Goal: Task Accomplishment & Management: Manage account settings

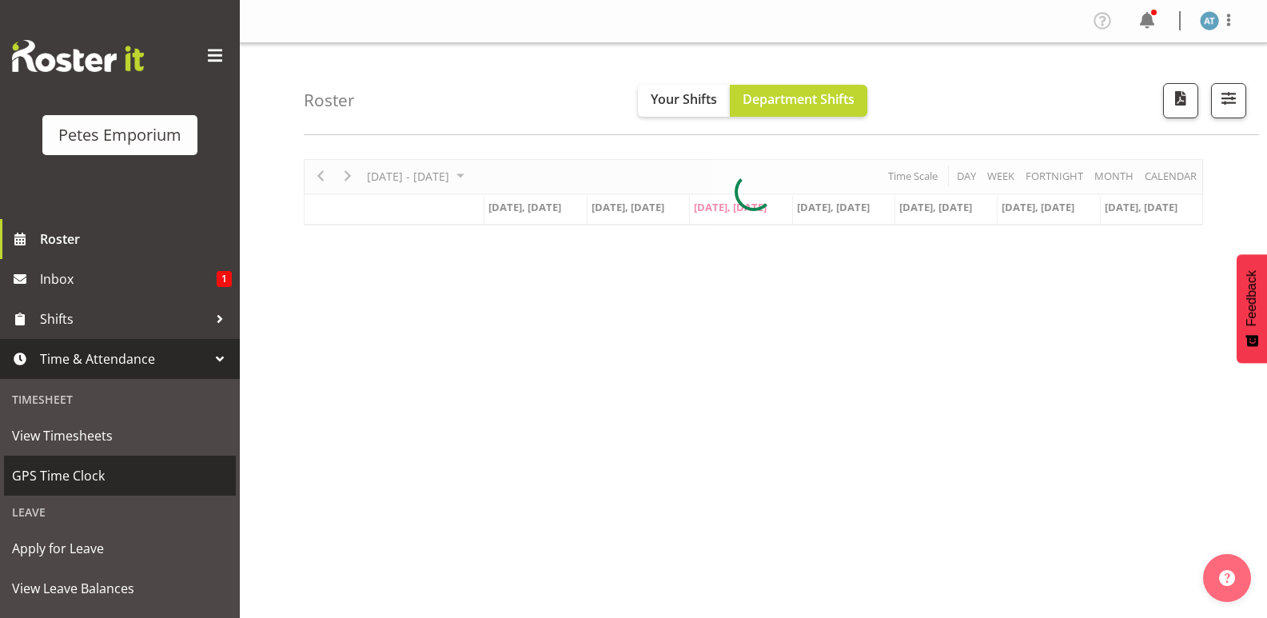
click at [122, 471] on span "GPS Time Clock" at bounding box center [120, 476] width 216 height 24
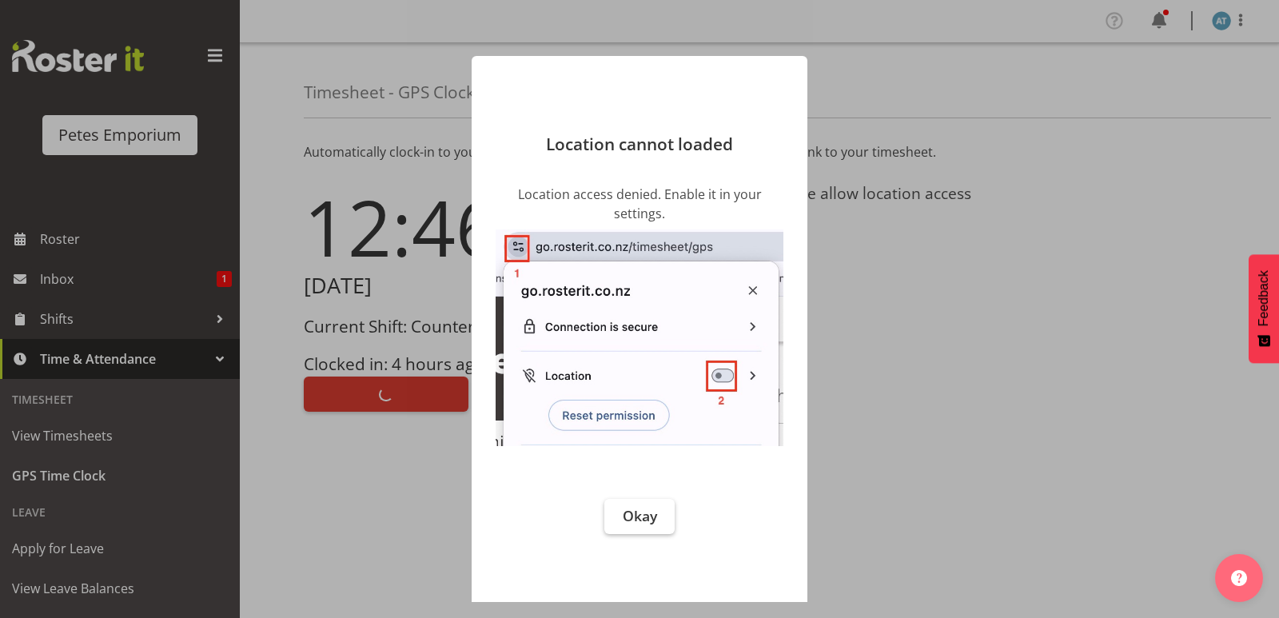
click at [673, 502] on button "Okay" at bounding box center [639, 516] width 70 height 35
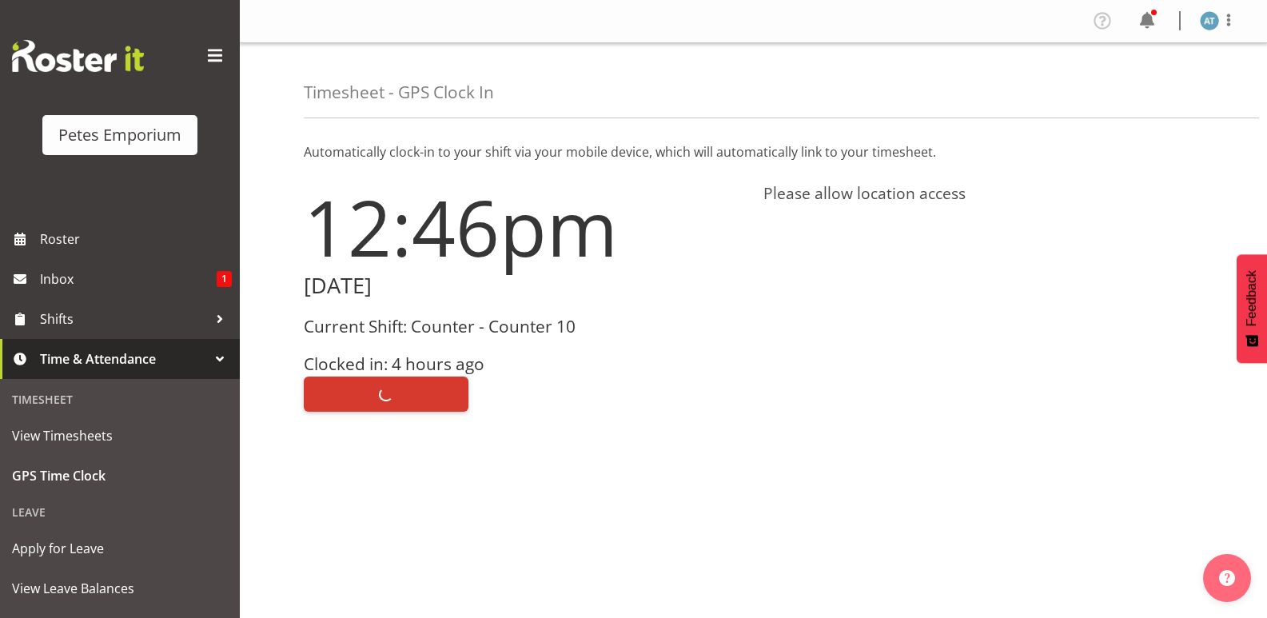
click at [395, 382] on div "Clock Out" at bounding box center [524, 392] width 440 height 38
click at [382, 364] on h3 "Clocked in: 4 hours ago" at bounding box center [524, 364] width 440 height 18
click at [368, 403] on div "Clock Out" at bounding box center [524, 392] width 440 height 38
click at [392, 384] on div "Clock Out" at bounding box center [524, 392] width 440 height 38
click at [392, 390] on div "Clock Out" at bounding box center [524, 392] width 440 height 38
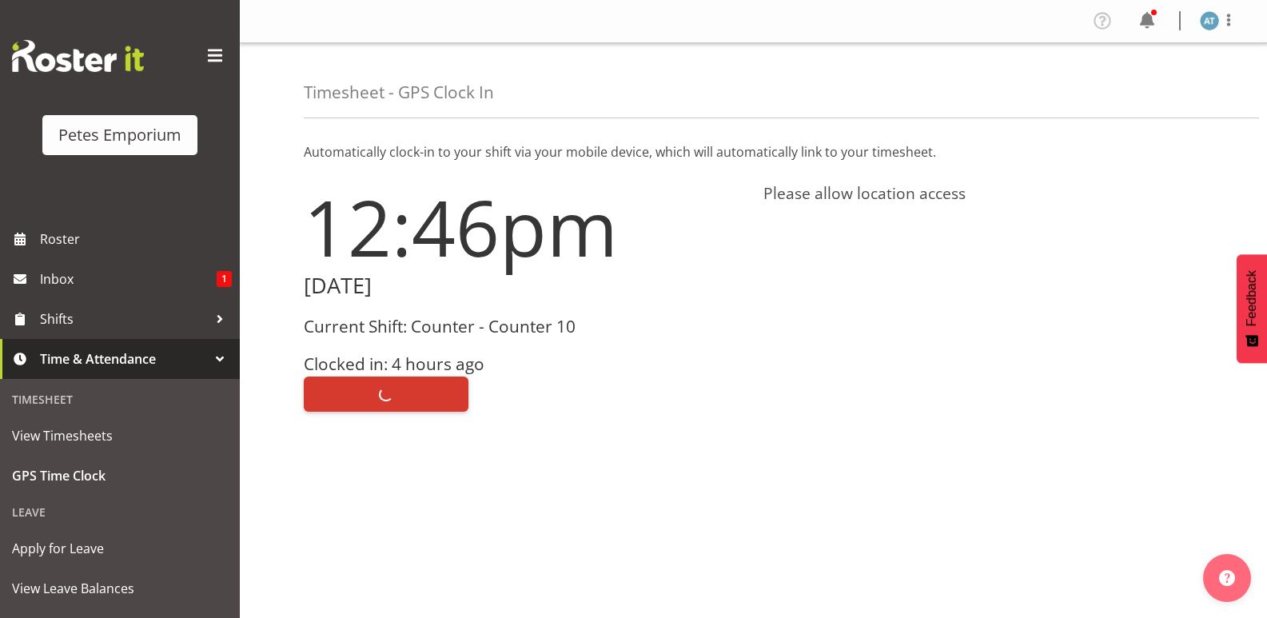
click at [406, 398] on div "Clock Out" at bounding box center [524, 392] width 440 height 38
click at [405, 380] on div "Clock Out" at bounding box center [524, 392] width 440 height 38
click at [388, 382] on div "Clock Out" at bounding box center [524, 392] width 440 height 38
click at [417, 382] on div "Clock Out" at bounding box center [524, 392] width 440 height 38
click at [1233, 18] on span at bounding box center [1228, 19] width 19 height 19
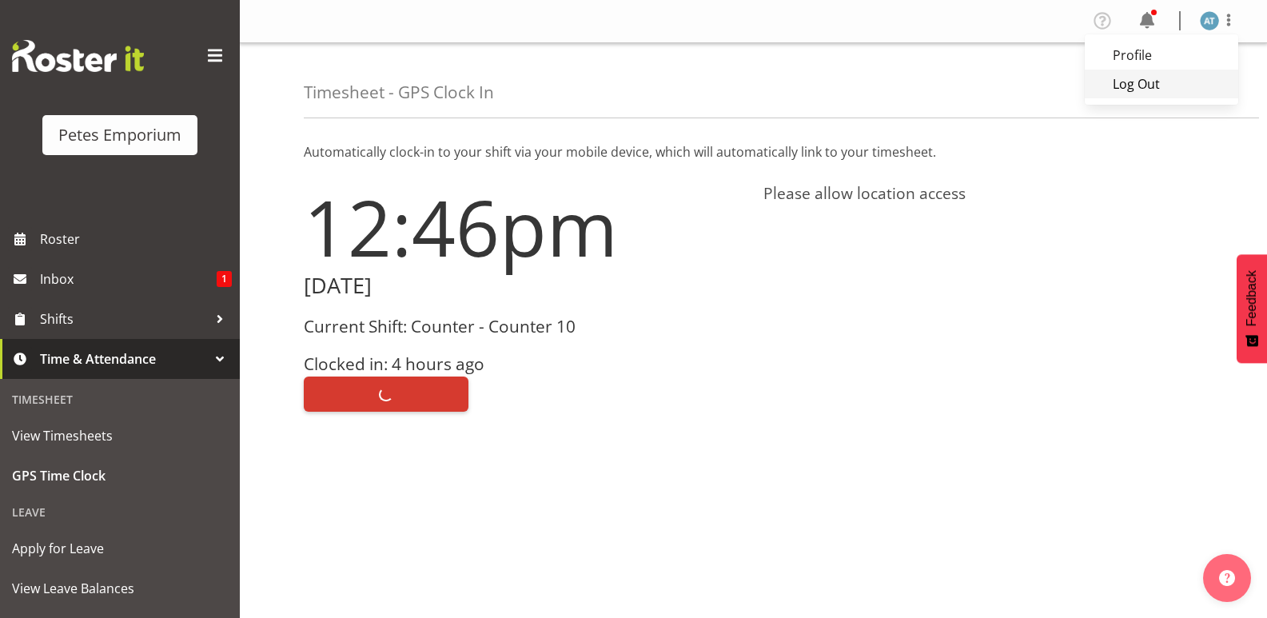
click at [1203, 76] on link "Log Out" at bounding box center [1161, 84] width 153 height 29
